Goal: Task Accomplishment & Management: Use online tool/utility

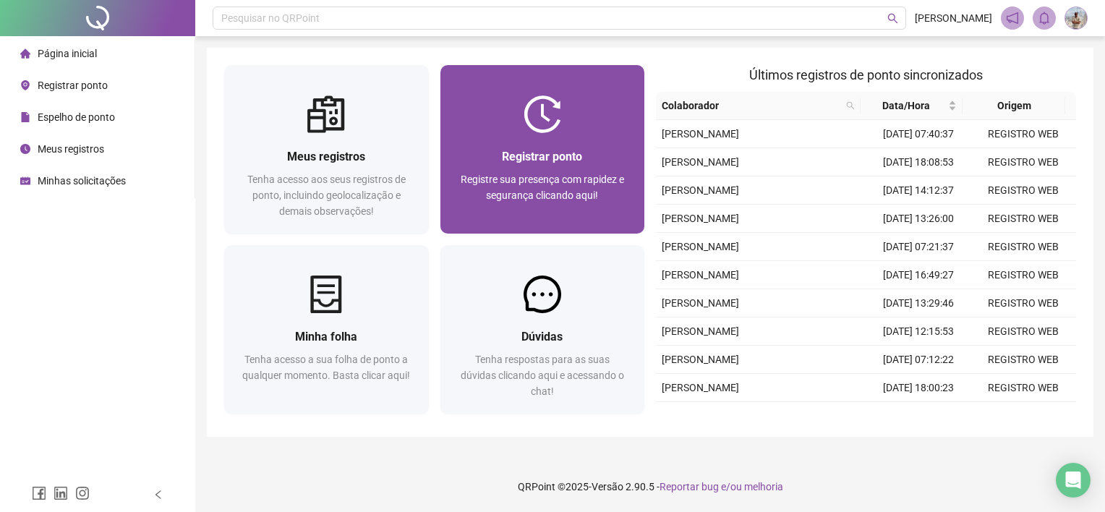
click at [596, 137] on div "Registrar ponto Registre sua presença com rapidez e segurança clicando aqui!" at bounding box center [542, 183] width 205 height 100
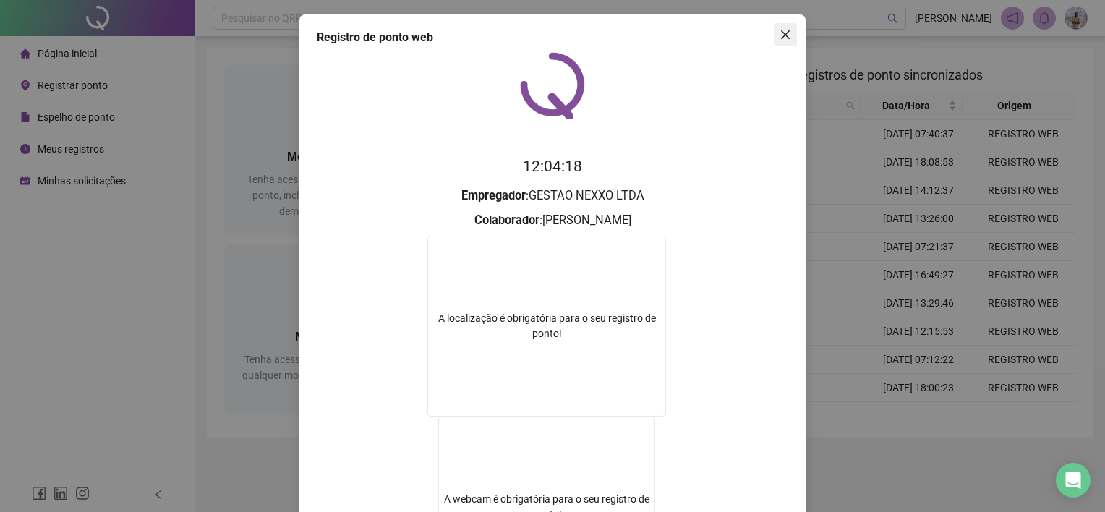
click at [779, 33] on icon "close" at bounding box center [785, 35] width 12 height 12
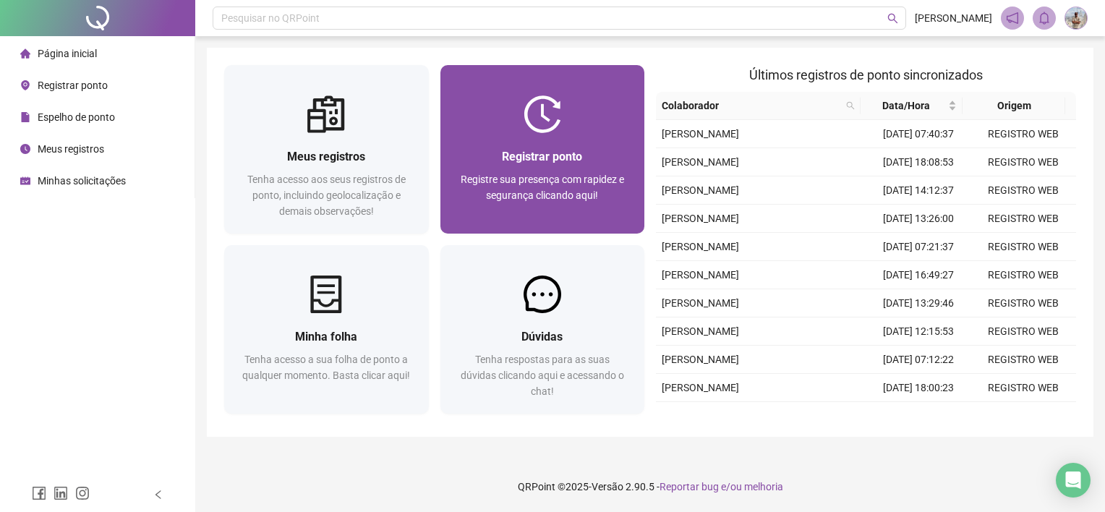
click at [570, 142] on div "Registrar ponto Registre sua presença com rapidez e segurança clicando aqui!" at bounding box center [542, 183] width 205 height 100
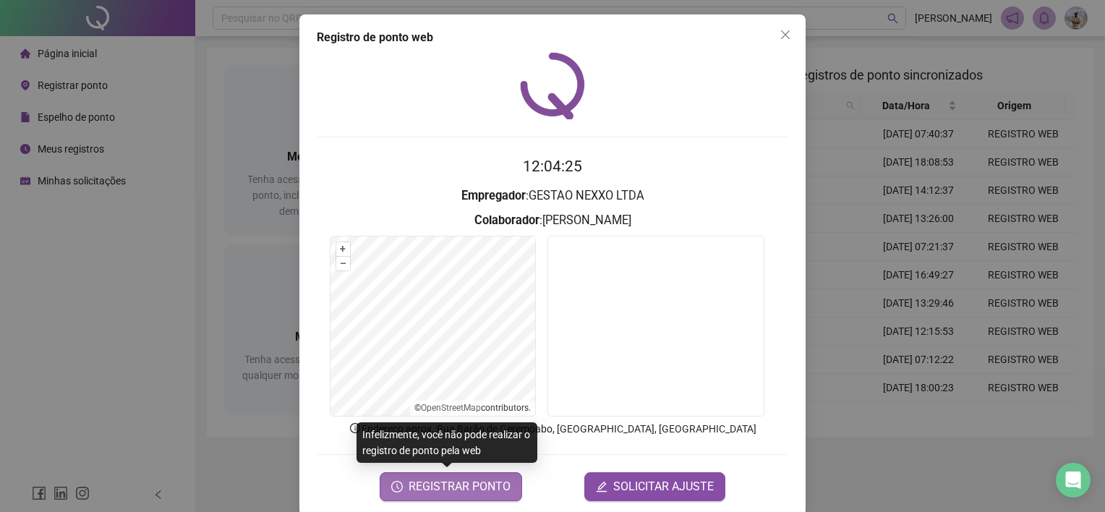
click at [472, 496] on button "REGISTRAR PONTO" at bounding box center [451, 486] width 142 height 29
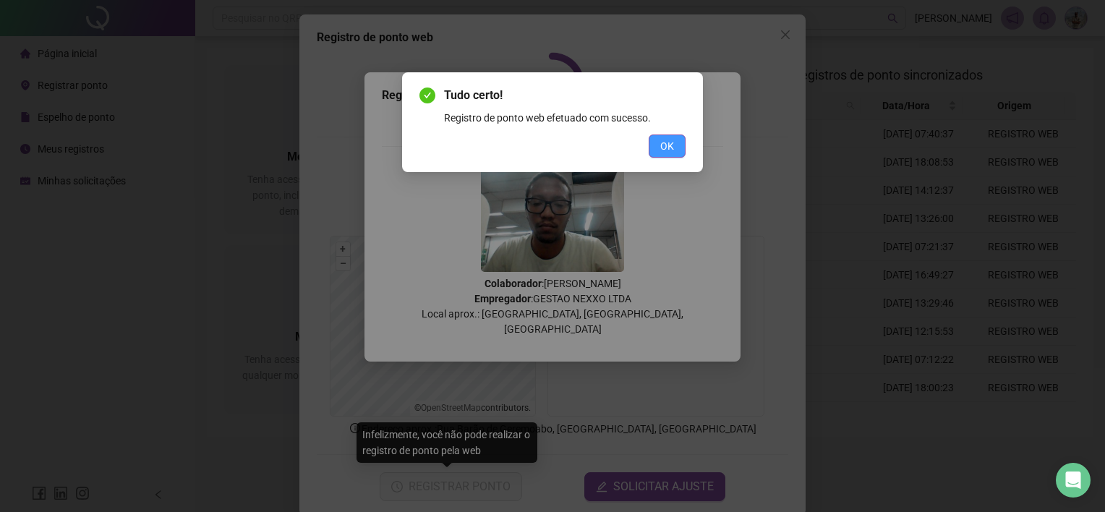
click at [678, 149] on button "OK" at bounding box center [667, 145] width 37 height 23
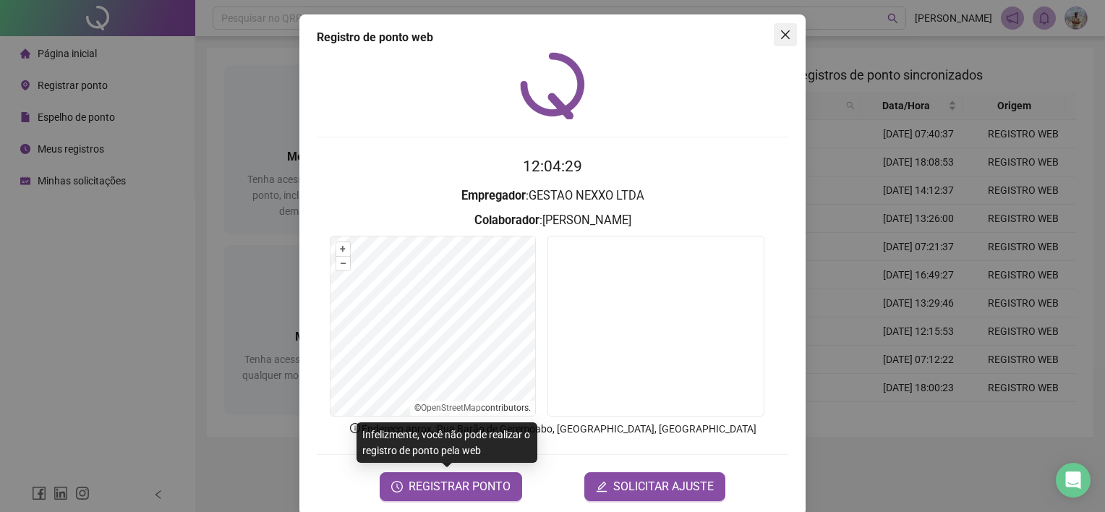
click at [781, 27] on button "Close" at bounding box center [785, 34] width 23 height 23
